Goal: Use online tool/utility: Utilize a website feature to perform a specific function

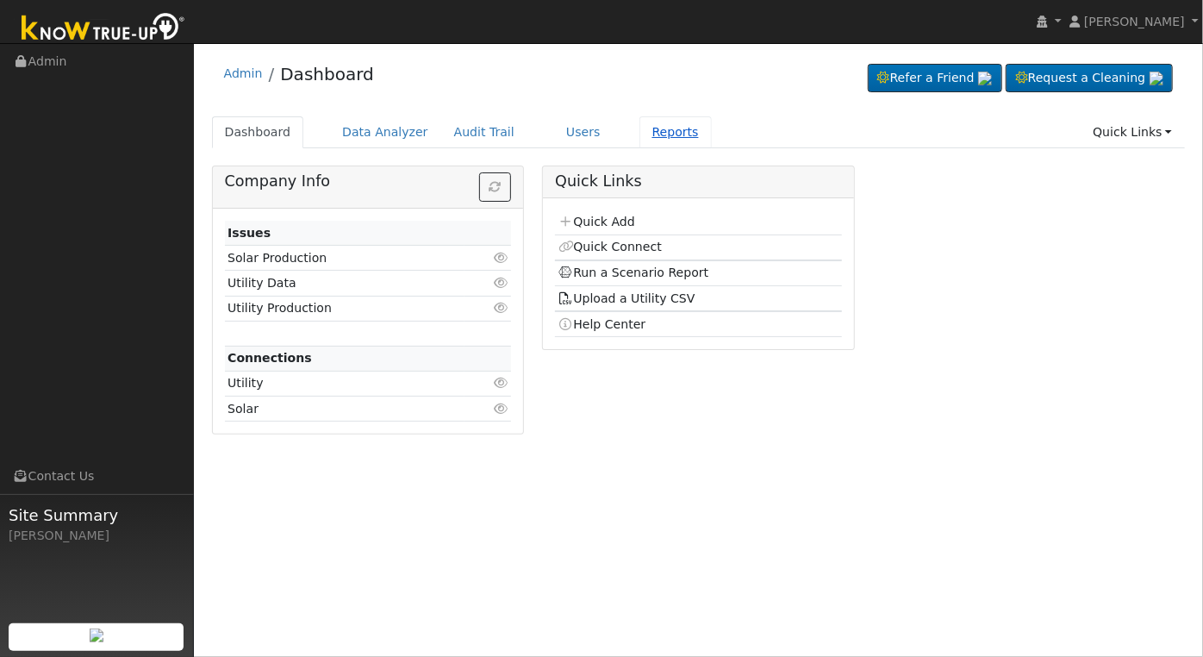
click at [650, 134] on link "Reports" at bounding box center [675, 132] width 72 height 32
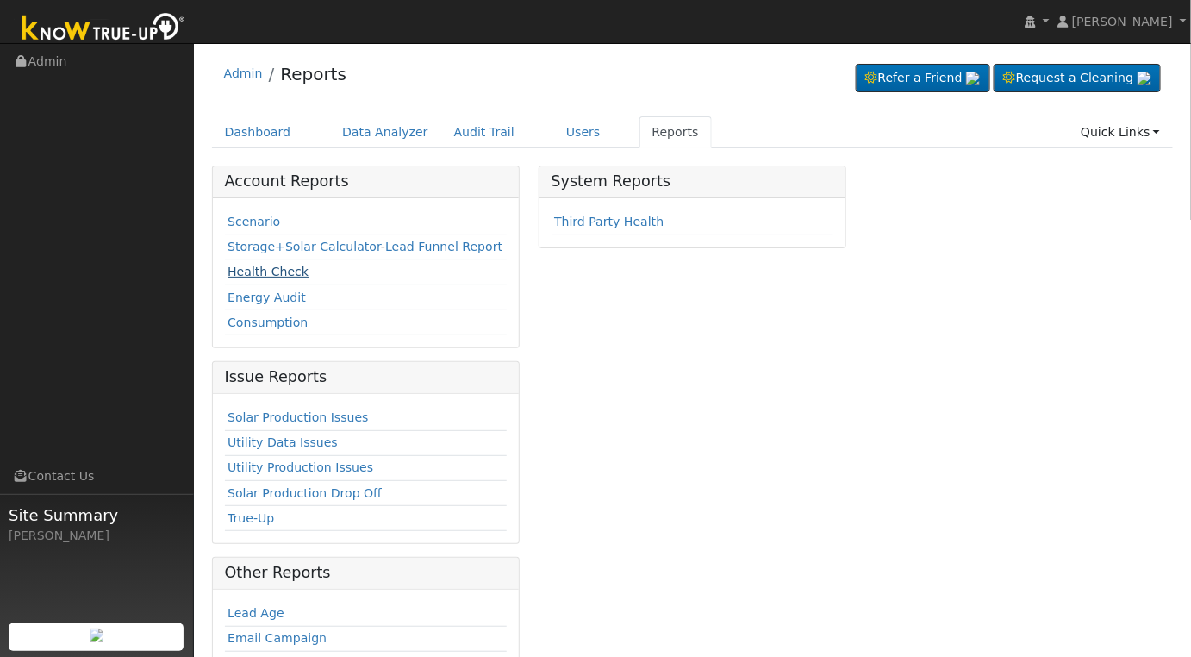
click at [257, 268] on link "Health Check" at bounding box center [267, 272] width 81 height 14
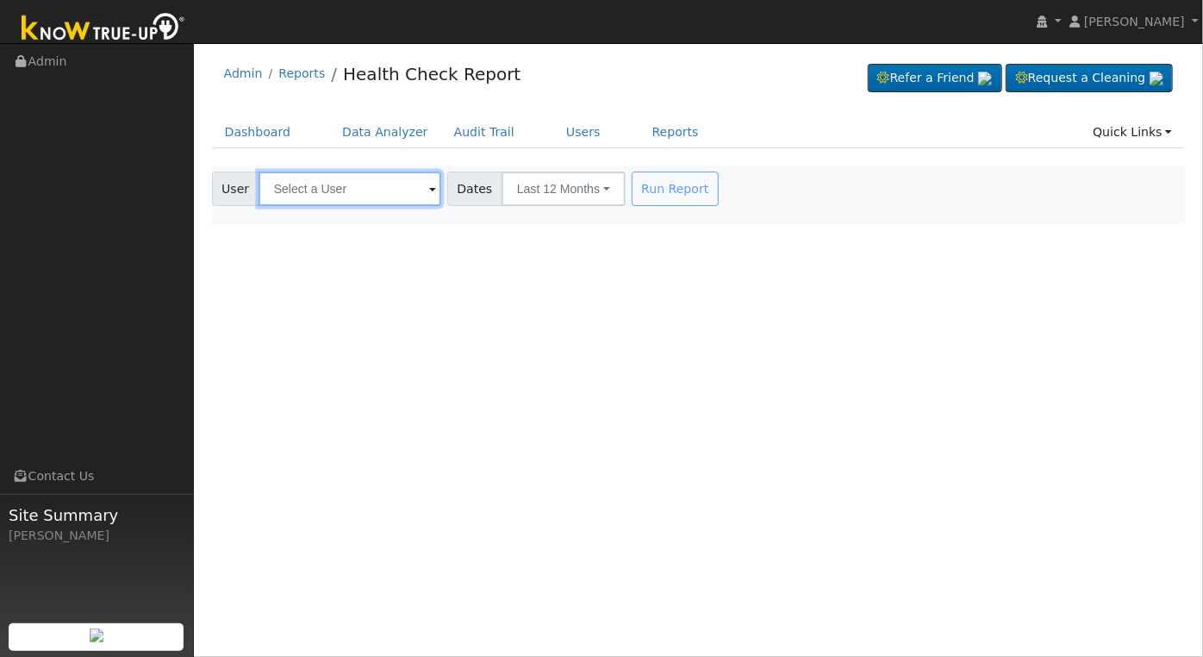
click at [399, 185] on input "text" at bounding box center [349, 188] width 183 height 34
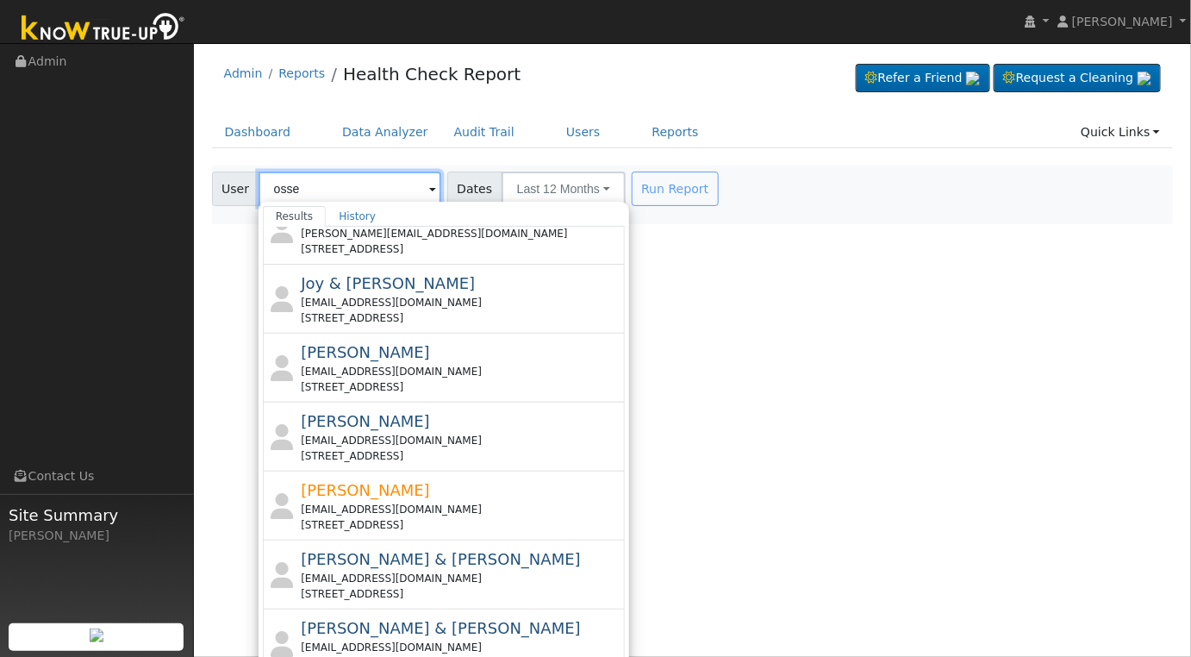
scroll to position [387, 0]
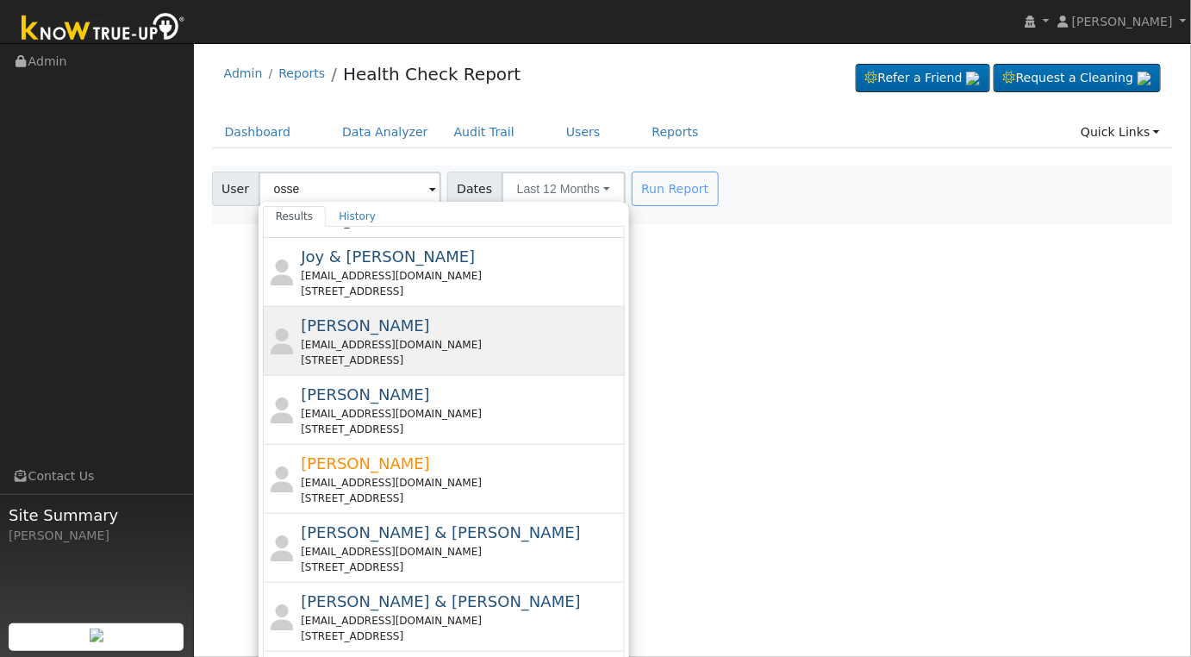
click at [439, 340] on div "[EMAIL_ADDRESS][DOMAIN_NAME]" at bounding box center [461, 345] width 320 height 16
type input "[PERSON_NAME]"
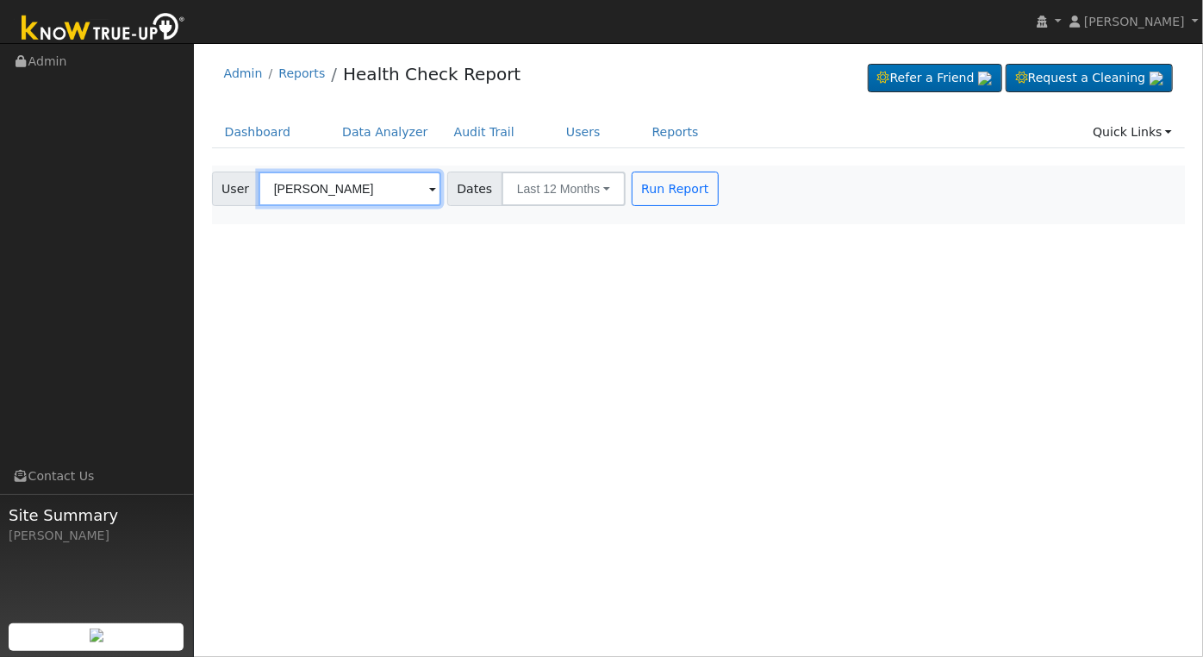
click at [336, 190] on input "[PERSON_NAME]" at bounding box center [349, 188] width 183 height 34
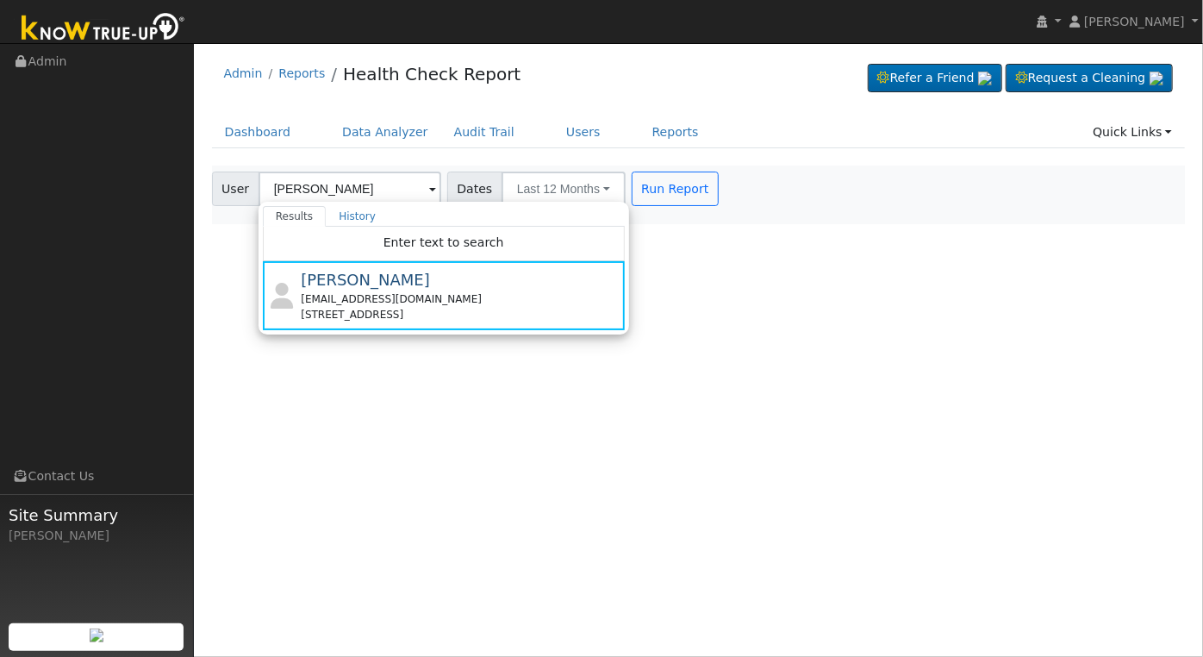
click at [702, 190] on div "Run Report" at bounding box center [676, 188] width 97 height 34
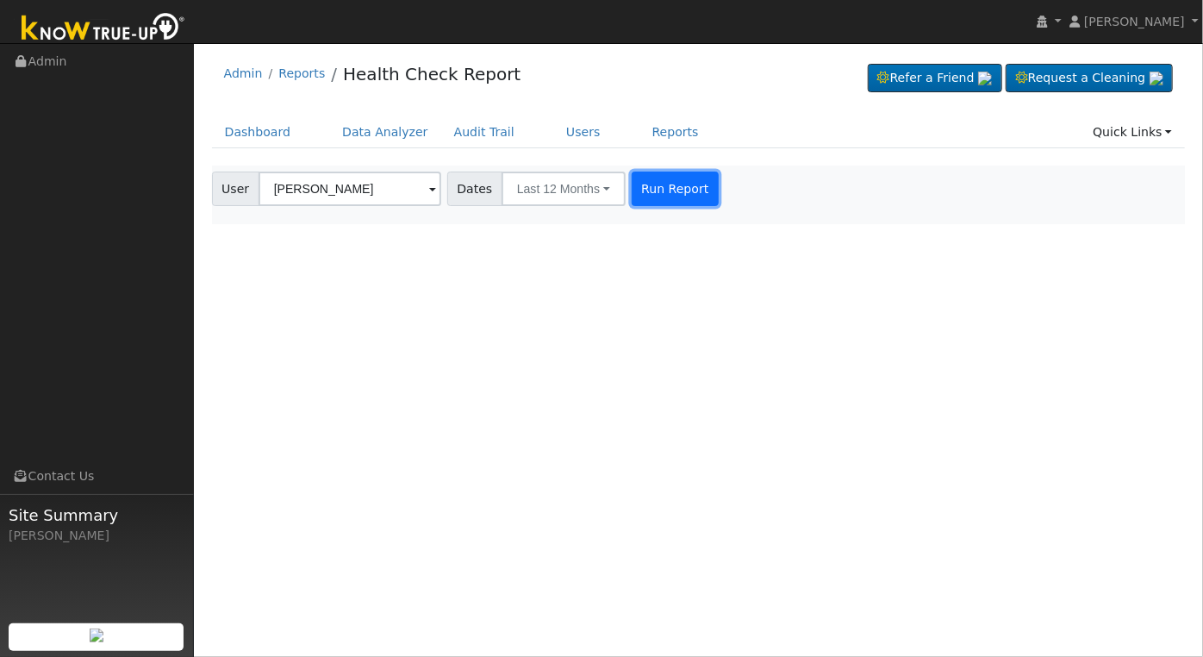
click at [657, 185] on button "Run Report" at bounding box center [675, 188] width 87 height 34
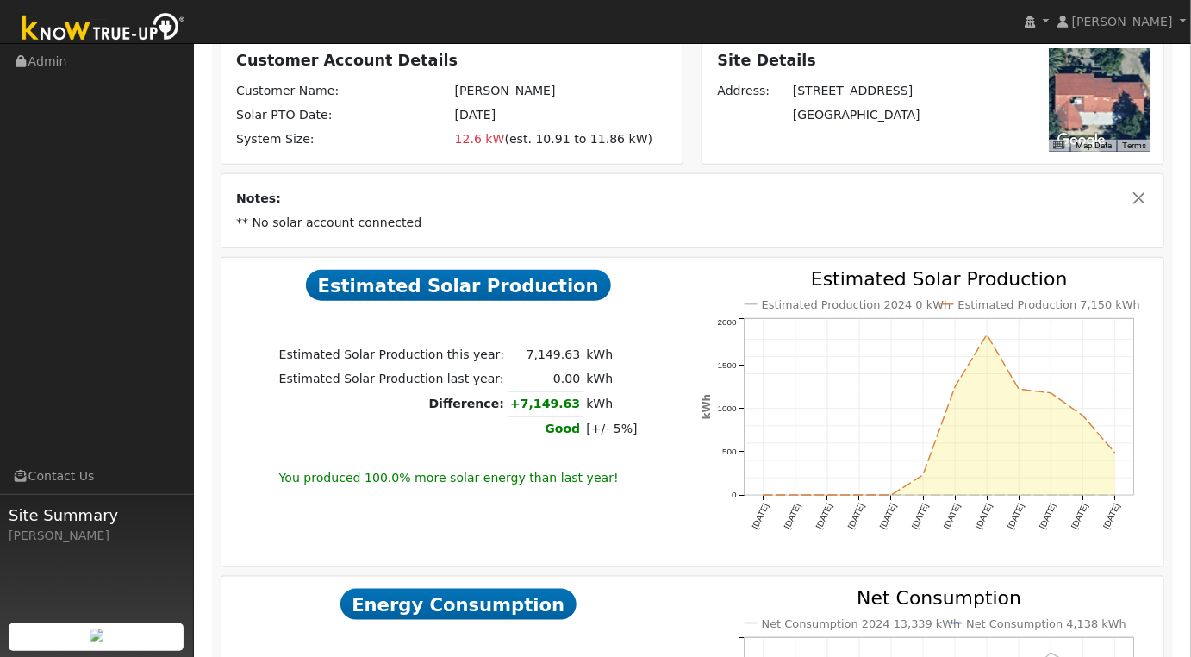
scroll to position [0, 0]
